Goal: Use online tool/utility: Utilize a website feature to perform a specific function

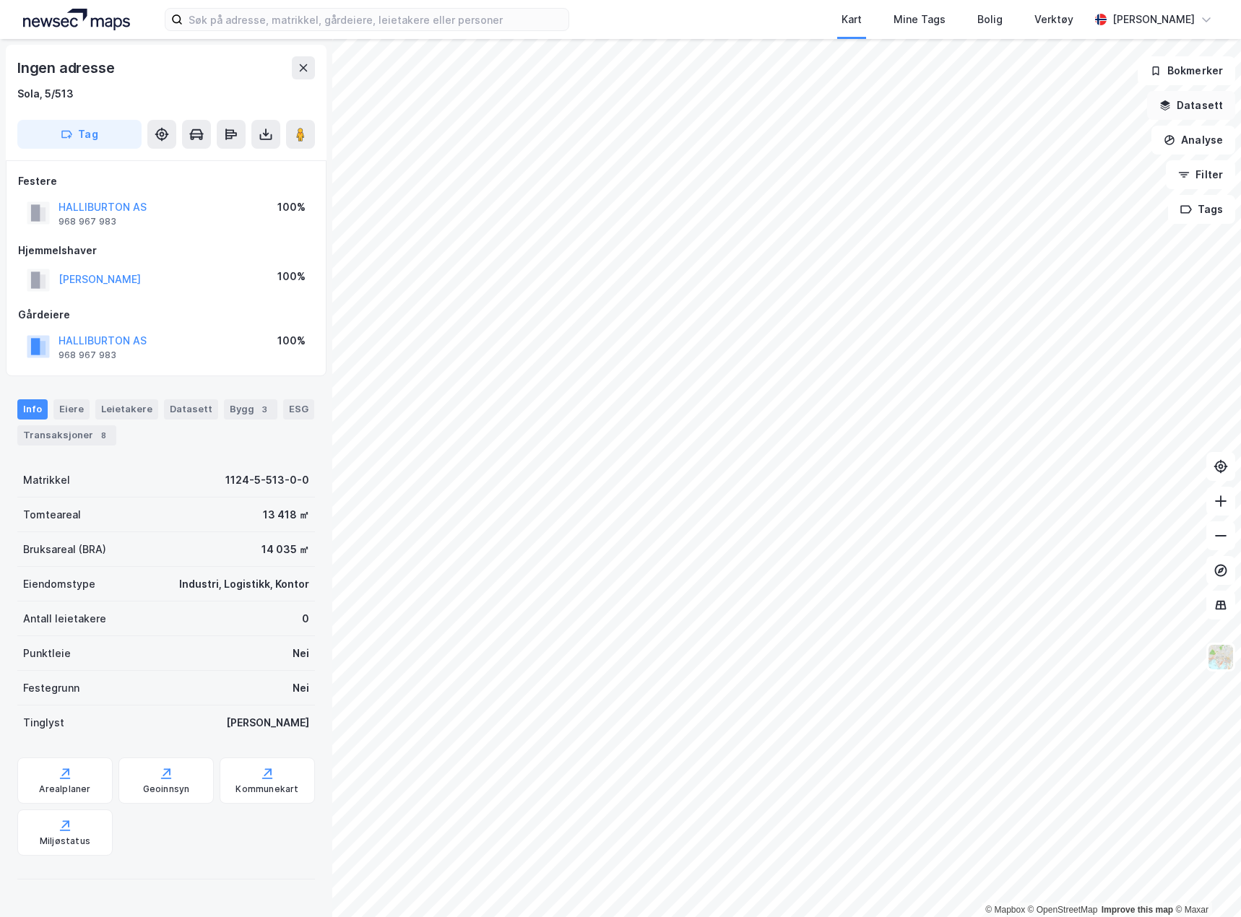
click at [1200, 106] on button "Datasett" at bounding box center [1191, 105] width 88 height 29
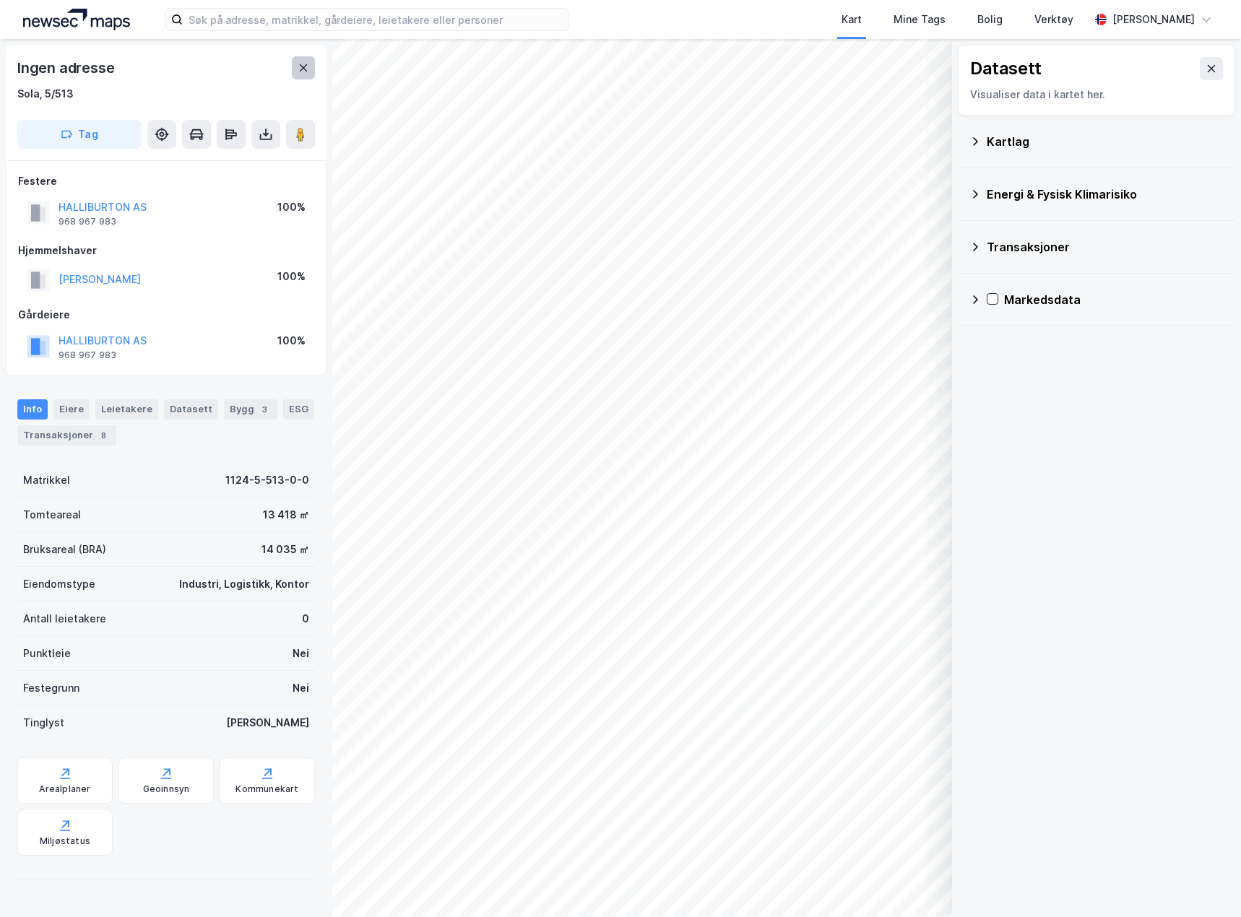
click at [307, 69] on icon at bounding box center [304, 68] width 12 height 12
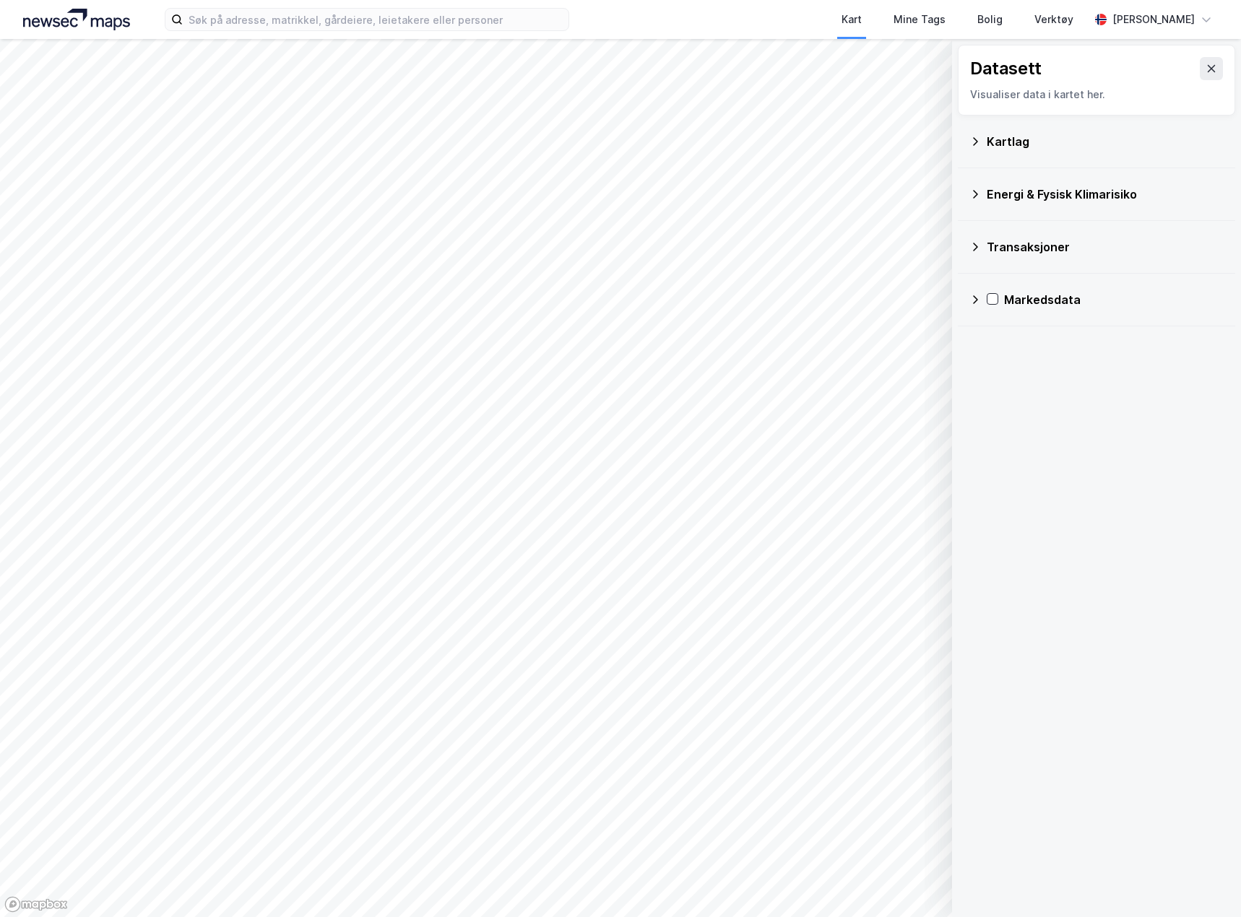
click at [1052, 155] on div "Kartlag" at bounding box center [1096, 141] width 254 height 35
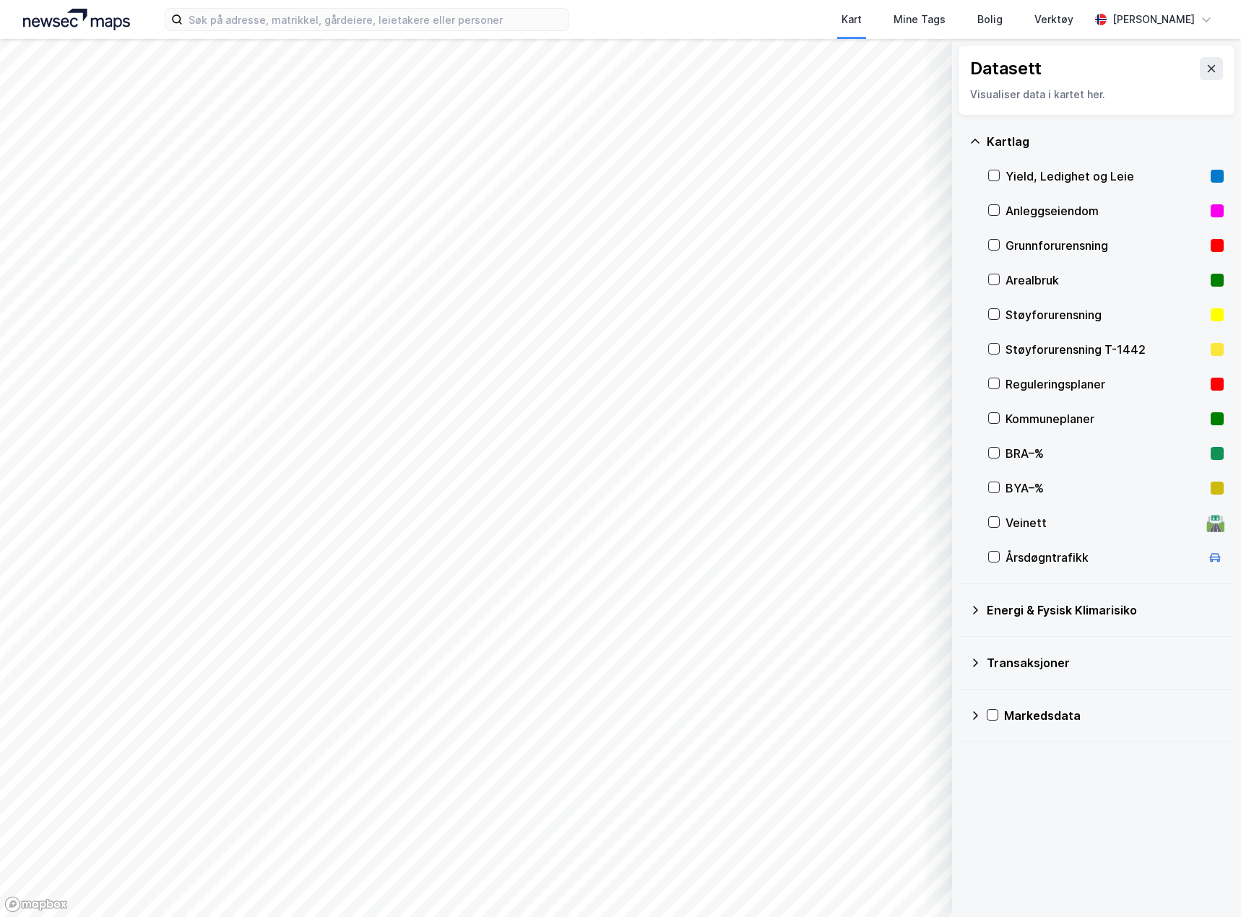
click at [1021, 514] on div "Veinett" at bounding box center [1102, 522] width 195 height 17
click at [864, 882] on icon "button" at bounding box center [868, 880] width 12 height 12
click at [864, 882] on button "Lukk" at bounding box center [837, 879] width 199 height 23
